Goal: Check status: Verify the current state of an ongoing process or item

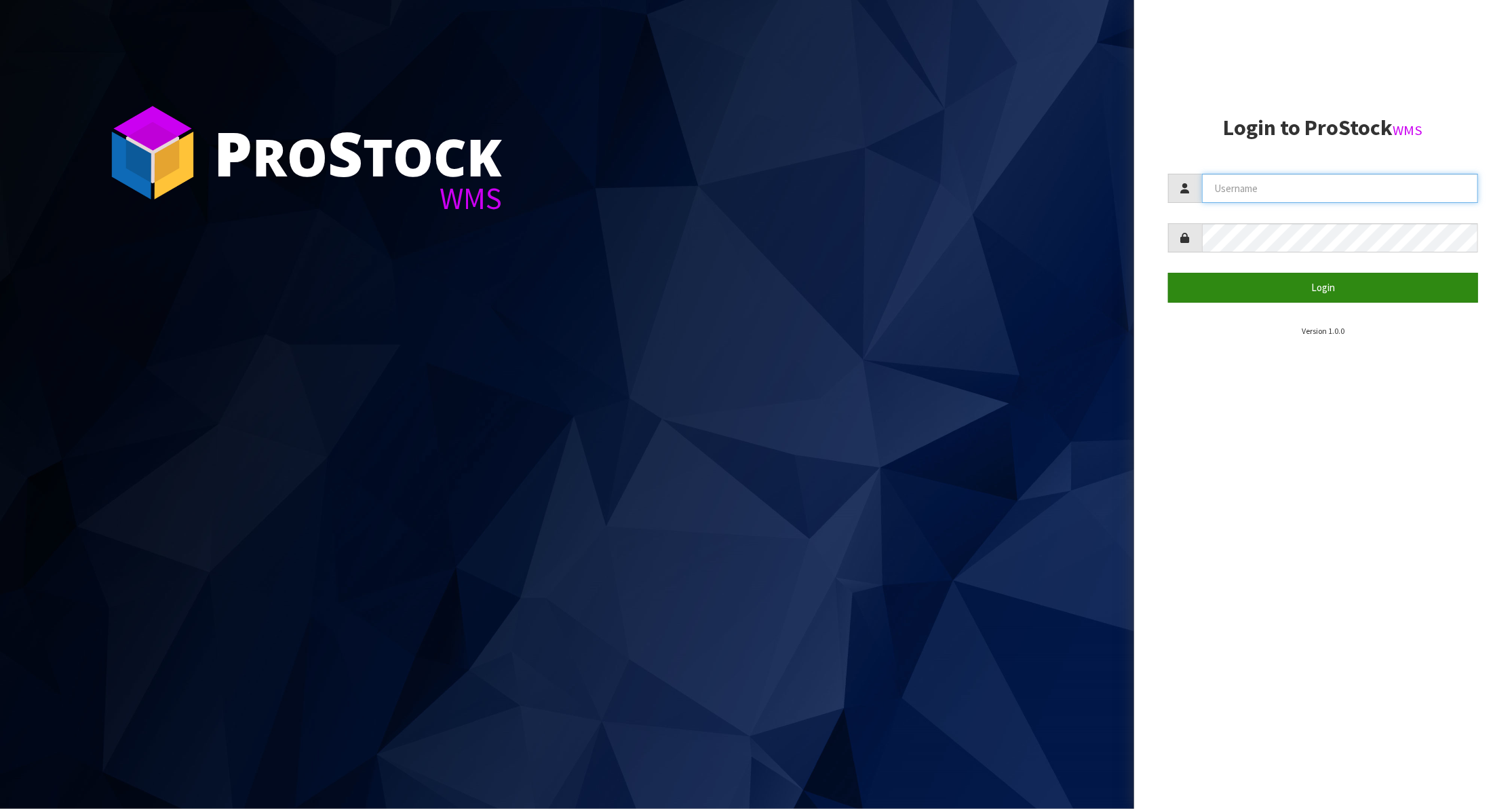
type input "KitchenAid"
click at [1310, 285] on button "Login" at bounding box center [1323, 287] width 310 height 29
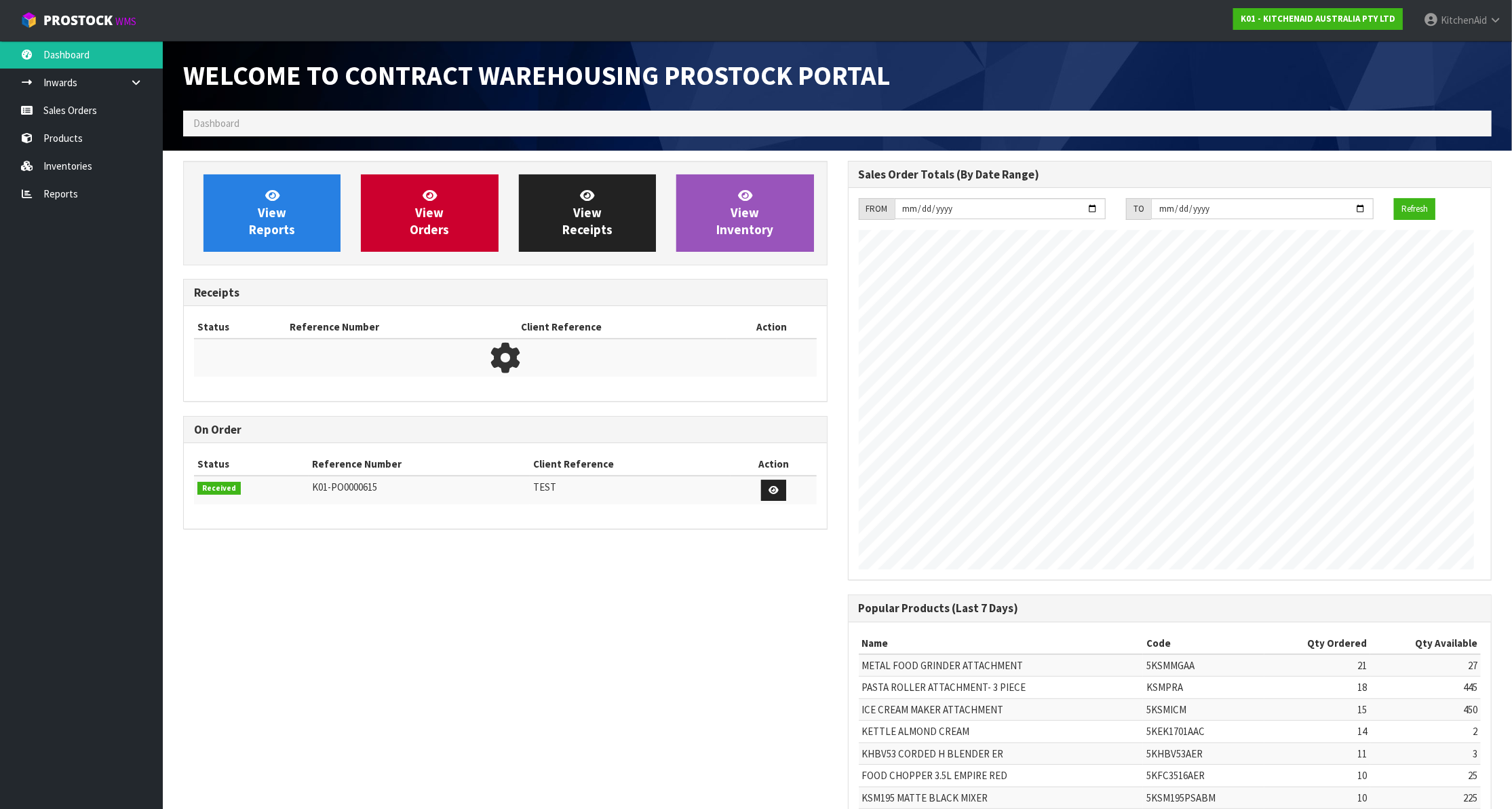
scroll to position [756, 658]
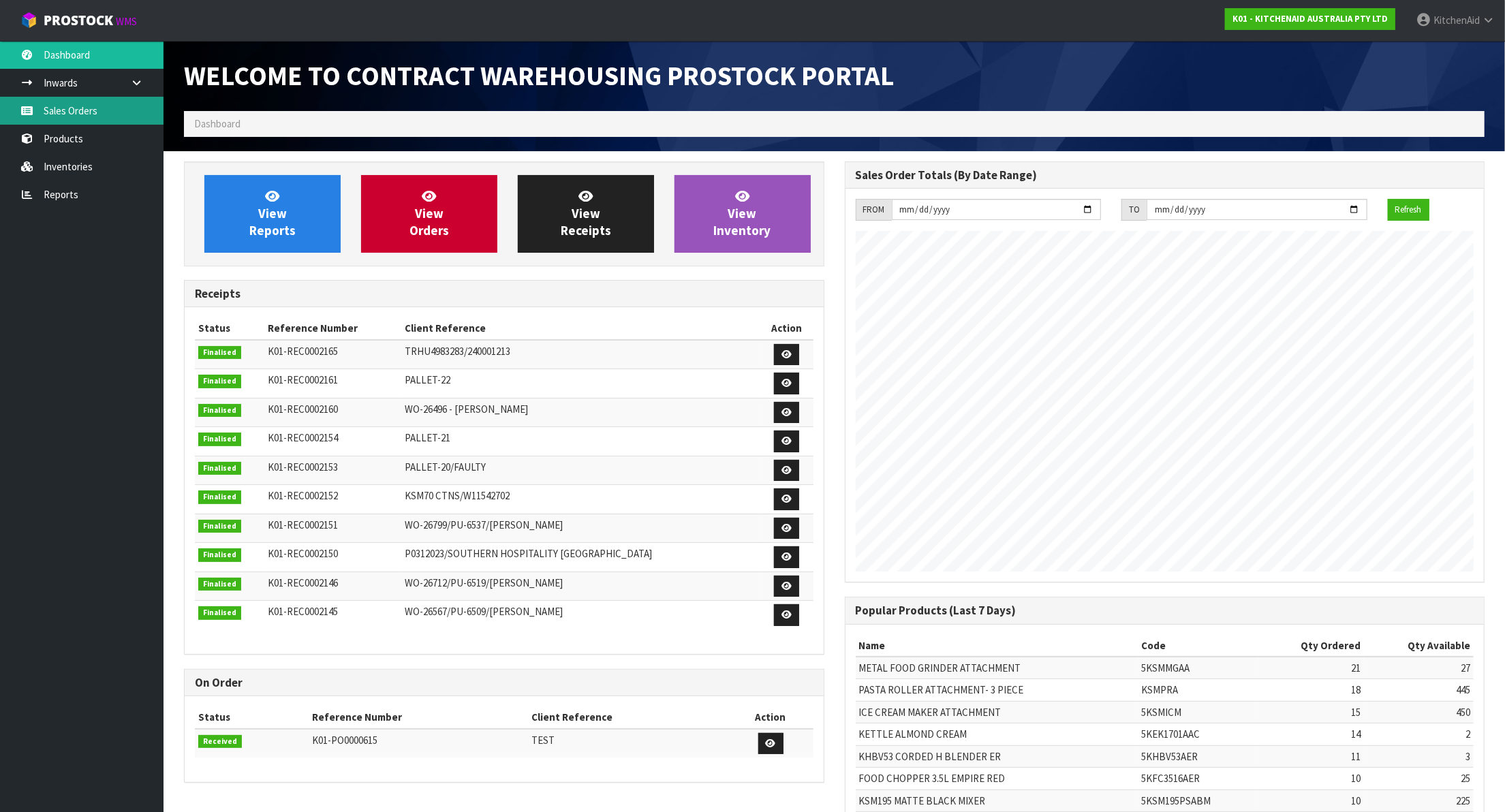
click at [66, 115] on link "Sales Orders" at bounding box center [82, 110] width 164 height 28
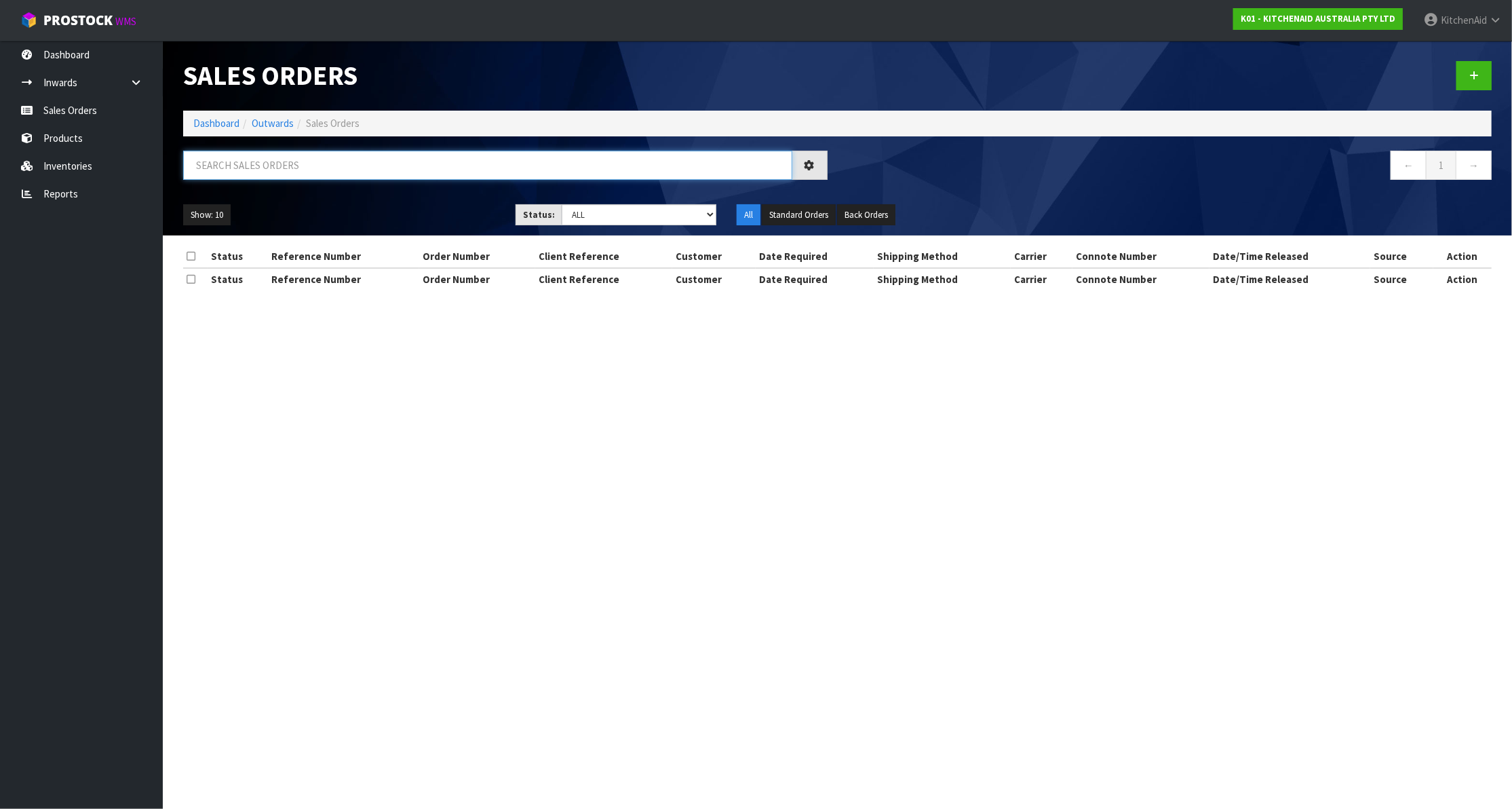
click at [405, 175] on input "text" at bounding box center [488, 165] width 609 height 29
paste input "0082033317"
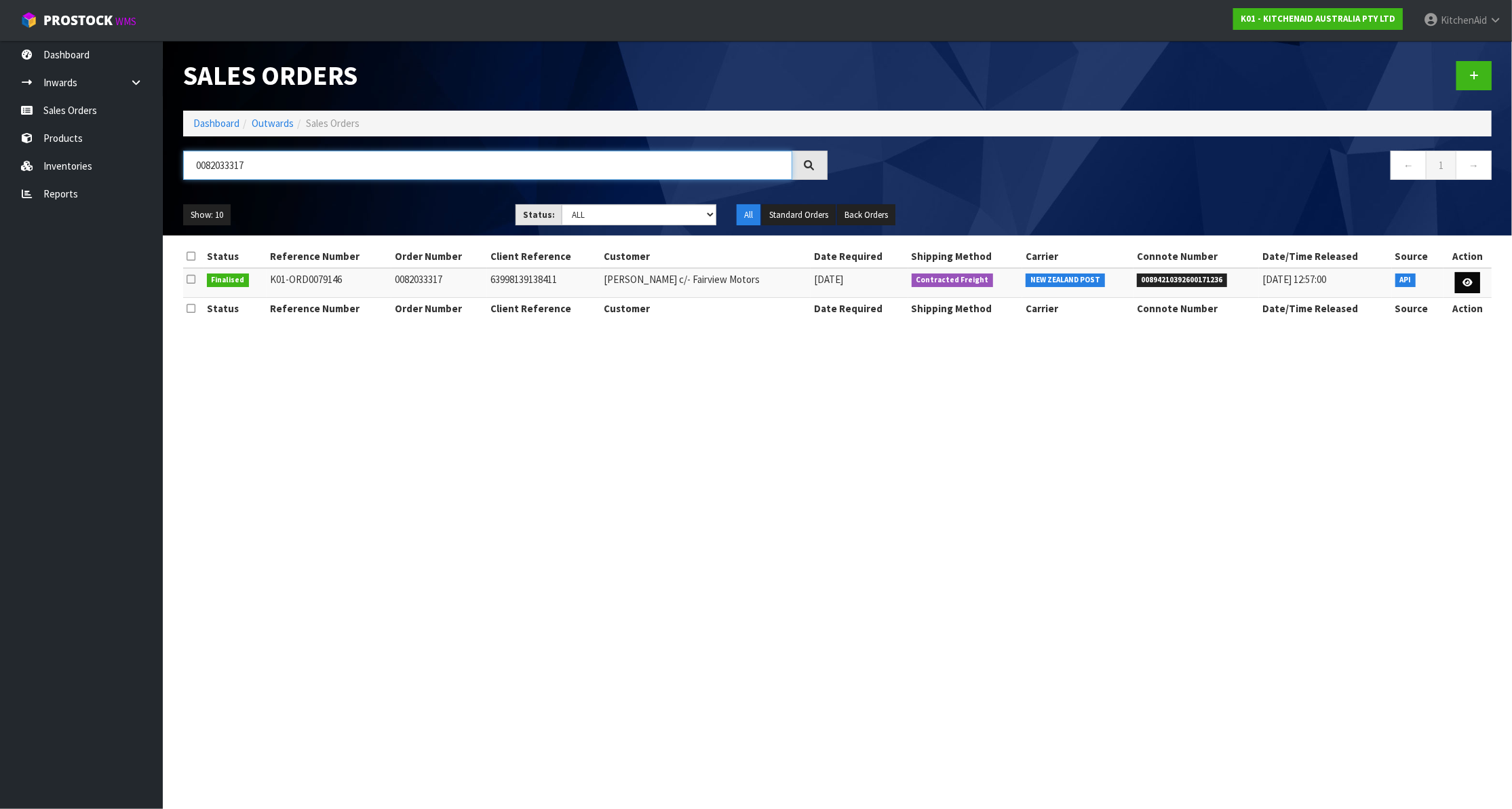
type input "0082033317"
click at [1469, 283] on icon at bounding box center [1467, 282] width 10 height 8
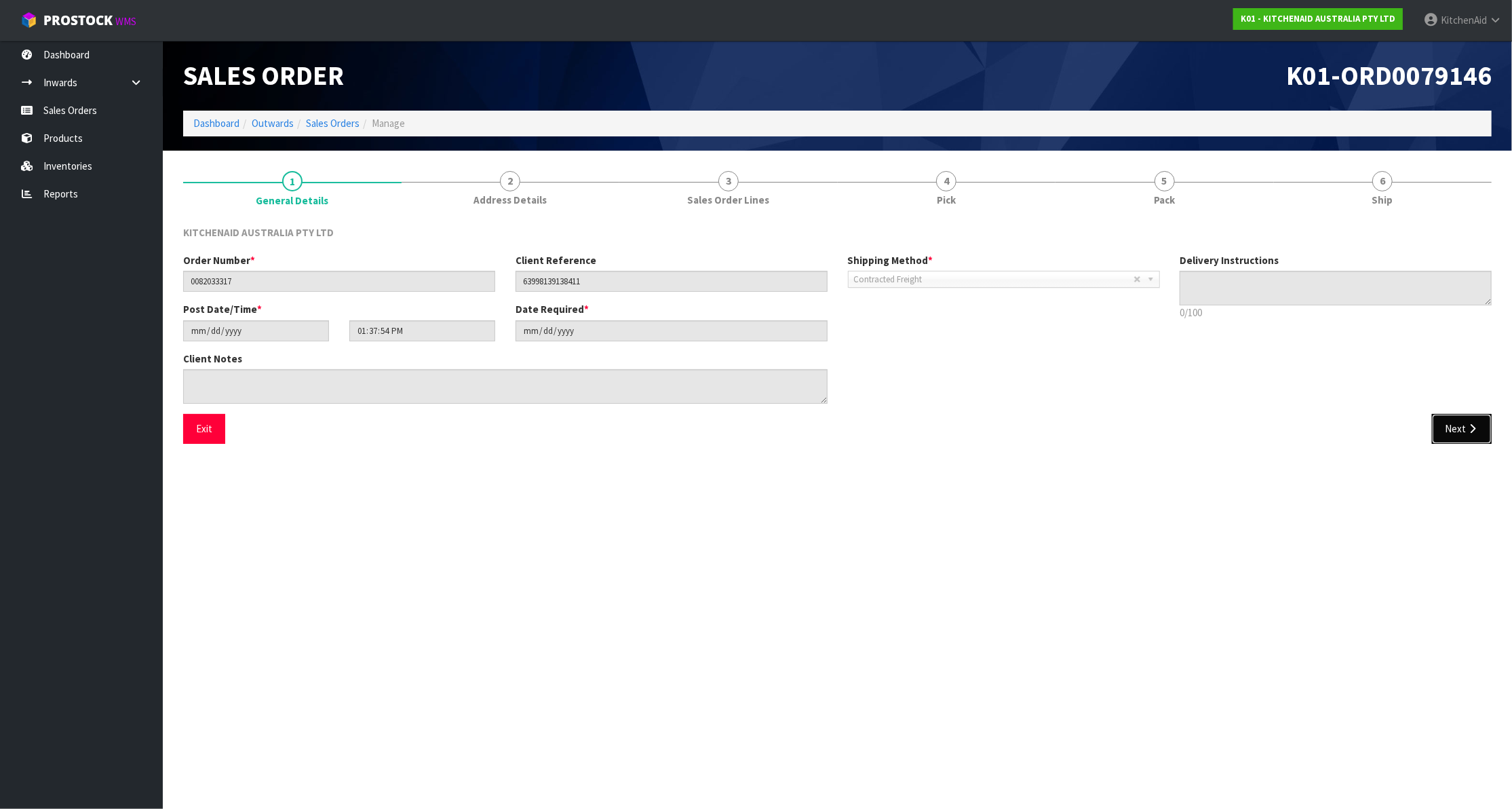
click at [1440, 430] on button "Next" at bounding box center [1462, 429] width 60 height 29
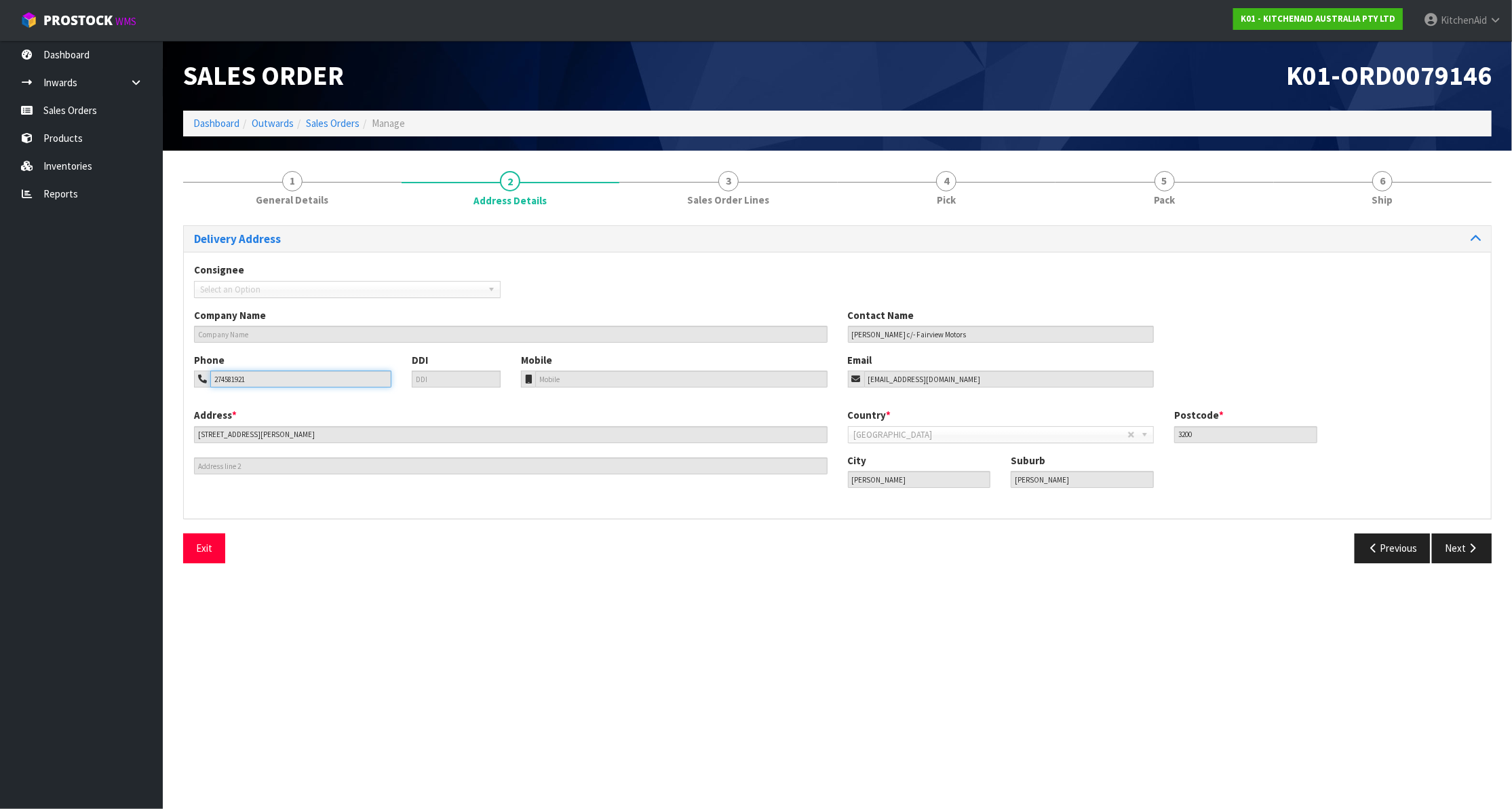
drag, startPoint x: 272, startPoint y: 381, endPoint x: 215, endPoint y: 375, distance: 57.3
click at [215, 375] on input "274581921" at bounding box center [300, 379] width 181 height 17
click at [1389, 537] on button "Previous" at bounding box center [1392, 548] width 76 height 29
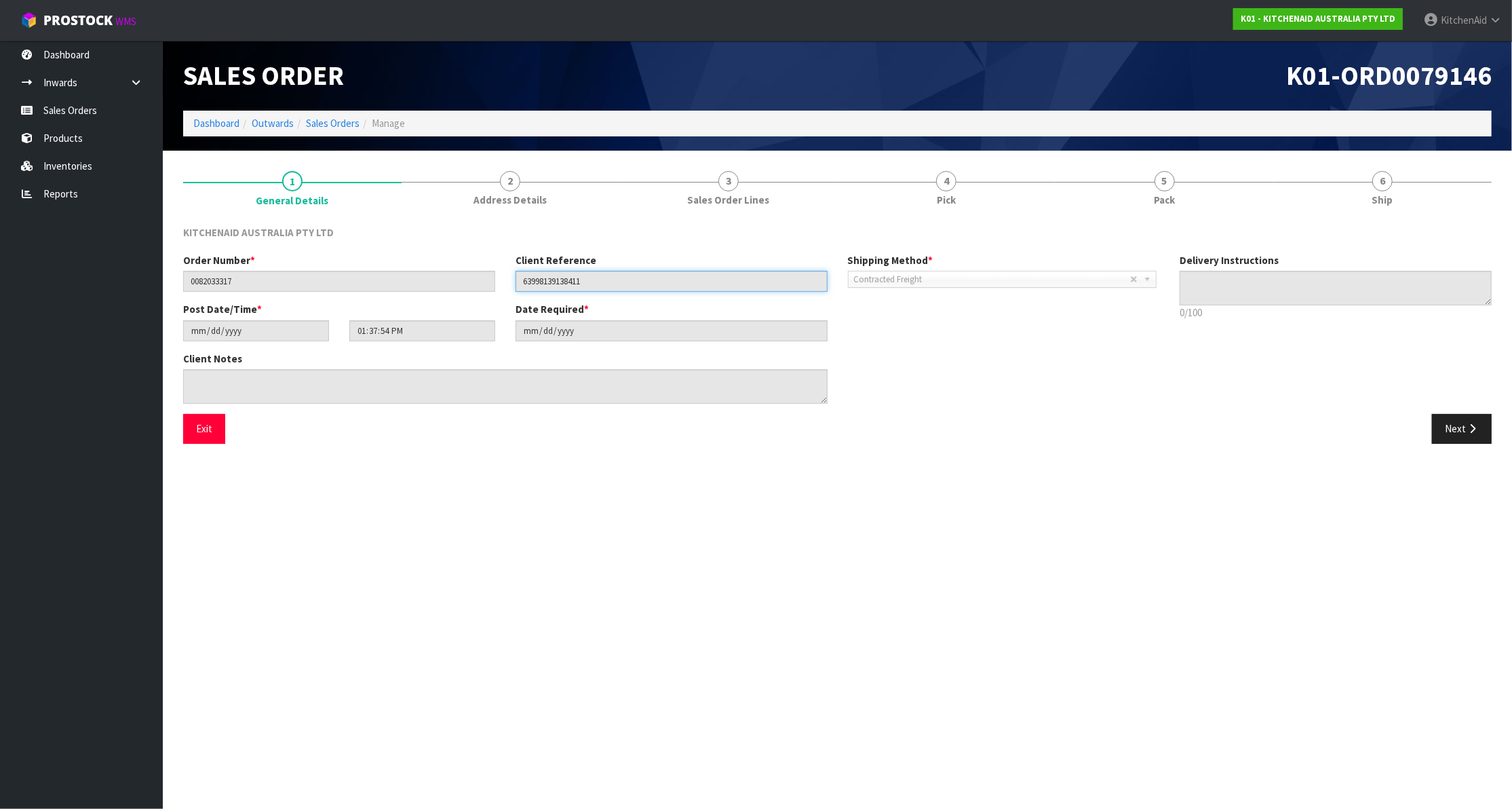
drag, startPoint x: 586, startPoint y: 283, endPoint x: 522, endPoint y: 279, distance: 64.1
click at [522, 279] on input "63998139138411" at bounding box center [671, 281] width 312 height 21
